Goal: Information Seeking & Learning: Learn about a topic

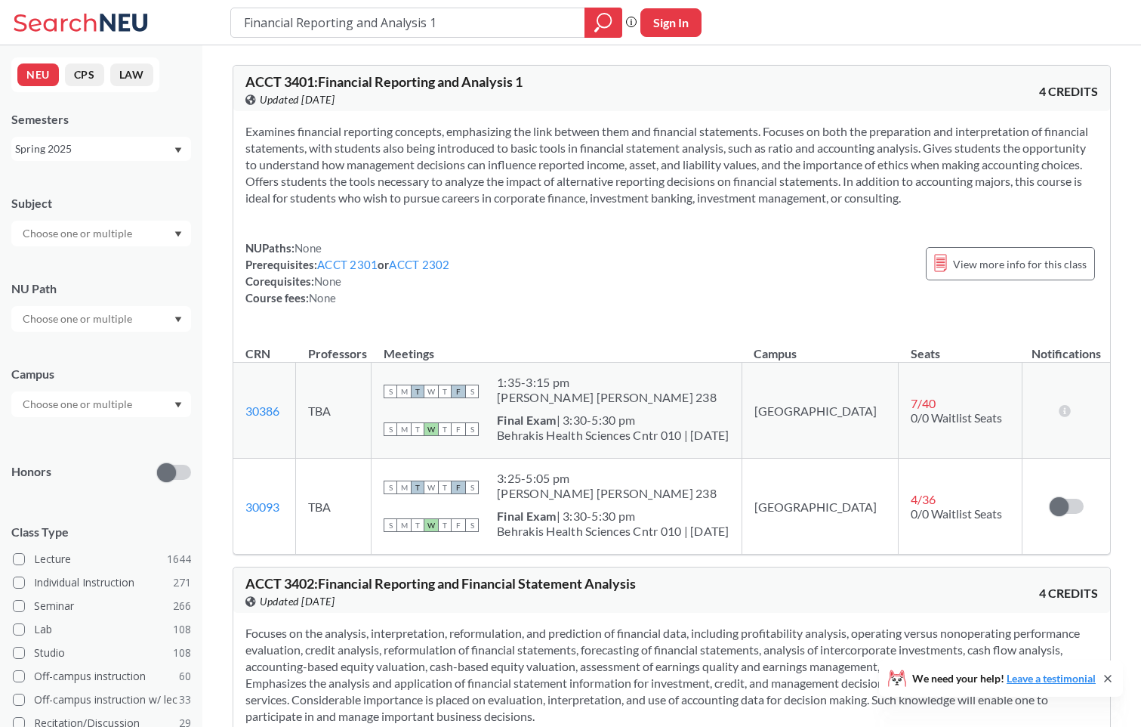
click at [557, 424] on b "Final Exam" at bounding box center [527, 419] width 60 height 14
click at [486, 277] on div "NUPaths: None Prerequisites: ACCT 2301 or ACCT 2302 Corequisites: None Course f…" at bounding box center [671, 272] width 853 height 66
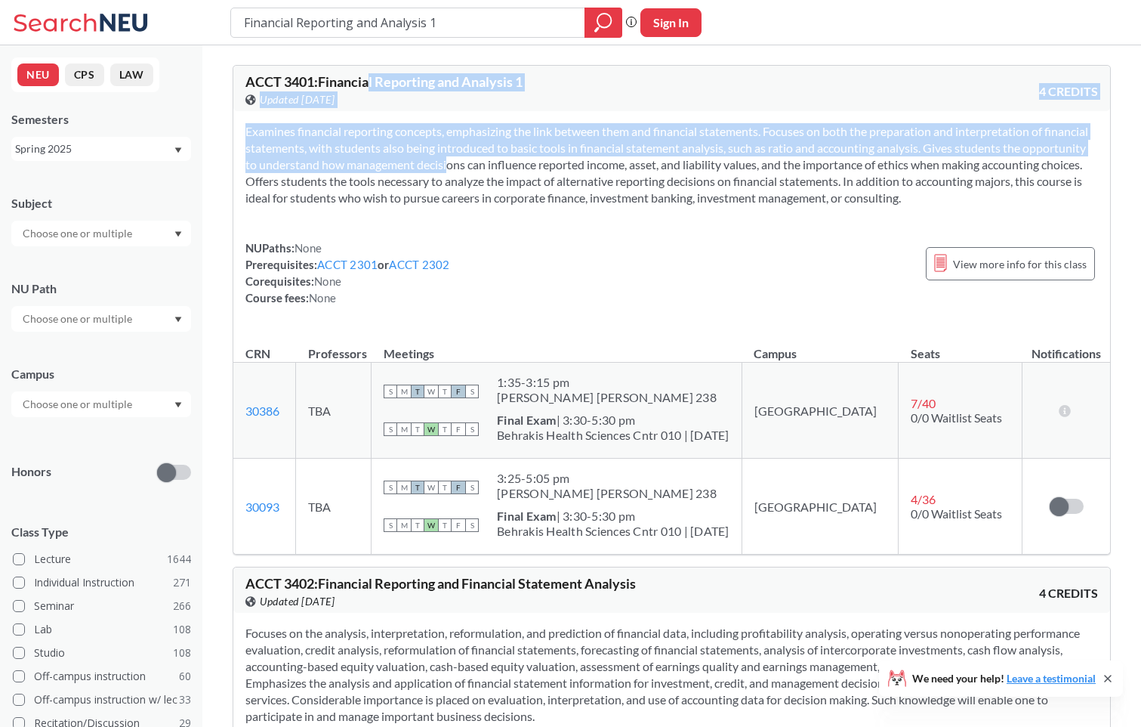
drag, startPoint x: 373, startPoint y: 82, endPoint x: 494, endPoint y: 159, distance: 143.3
click at [494, 159] on div "ACCT 3401 : Financial Reporting and Analysis 1 View this course on Banner. Upda…" at bounding box center [672, 309] width 878 height 489
click at [494, 159] on section "Examines financial reporting concepts, emphasizing the link between them and fi…" at bounding box center [671, 164] width 853 height 83
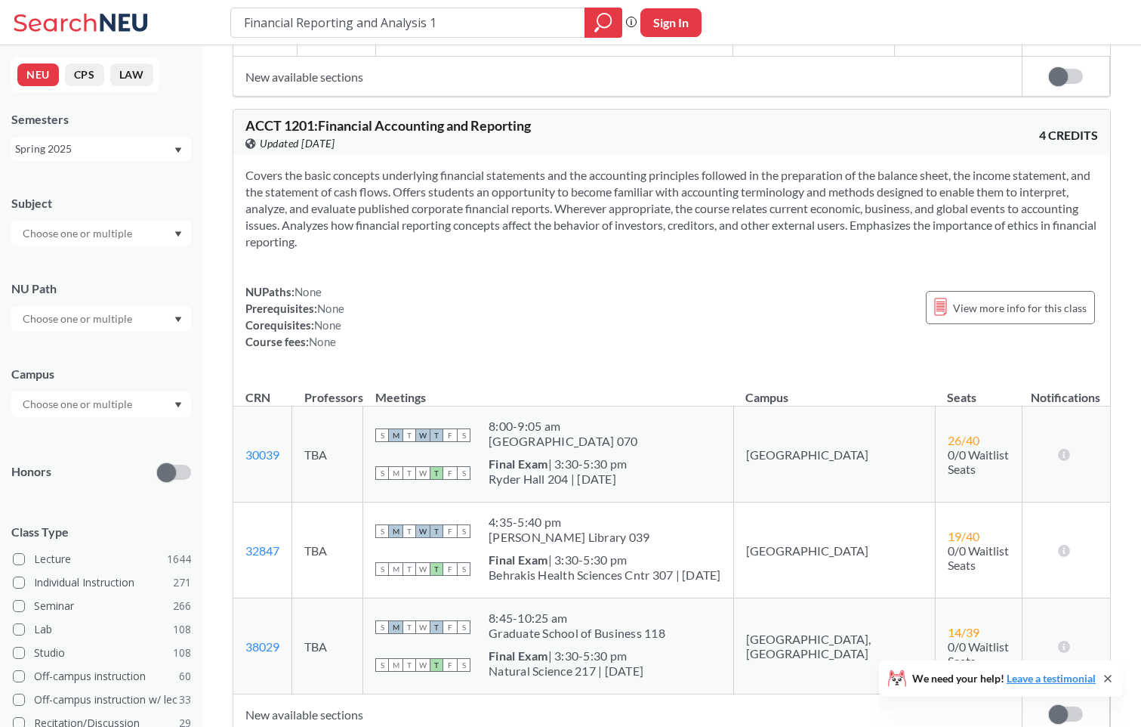
scroll to position [1058, 0]
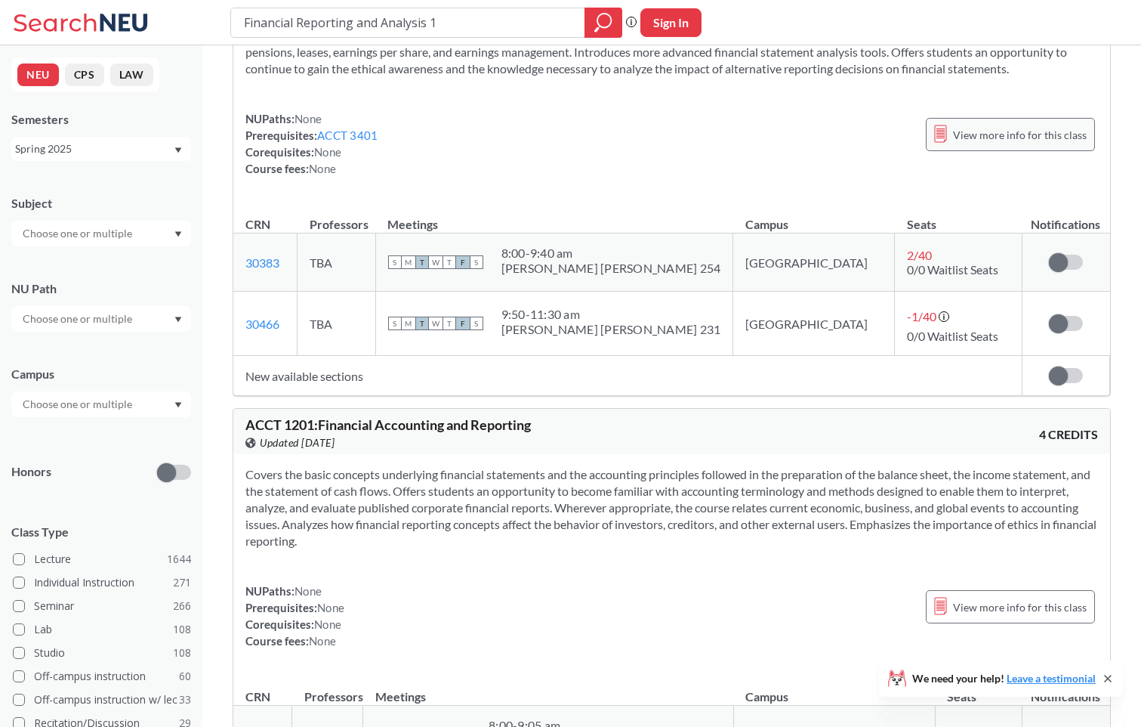
click at [978, 127] on span "View more info for this class" at bounding box center [1020, 134] width 134 height 19
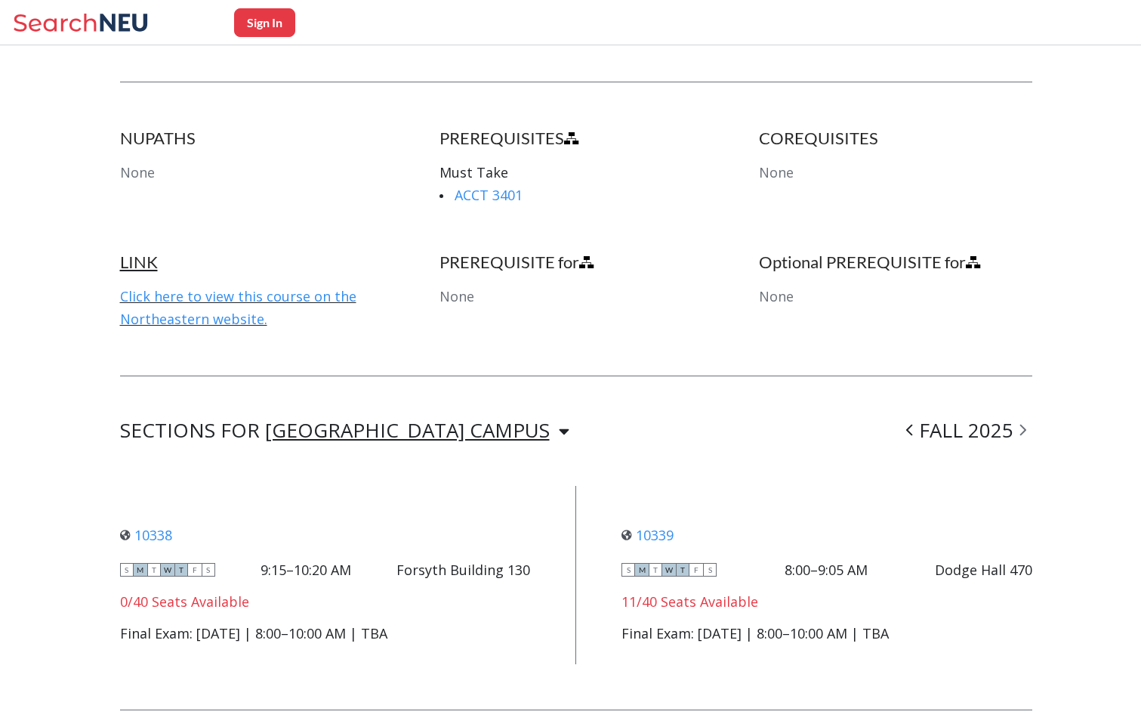
scroll to position [680, 0]
